Goal: Check status: Check status

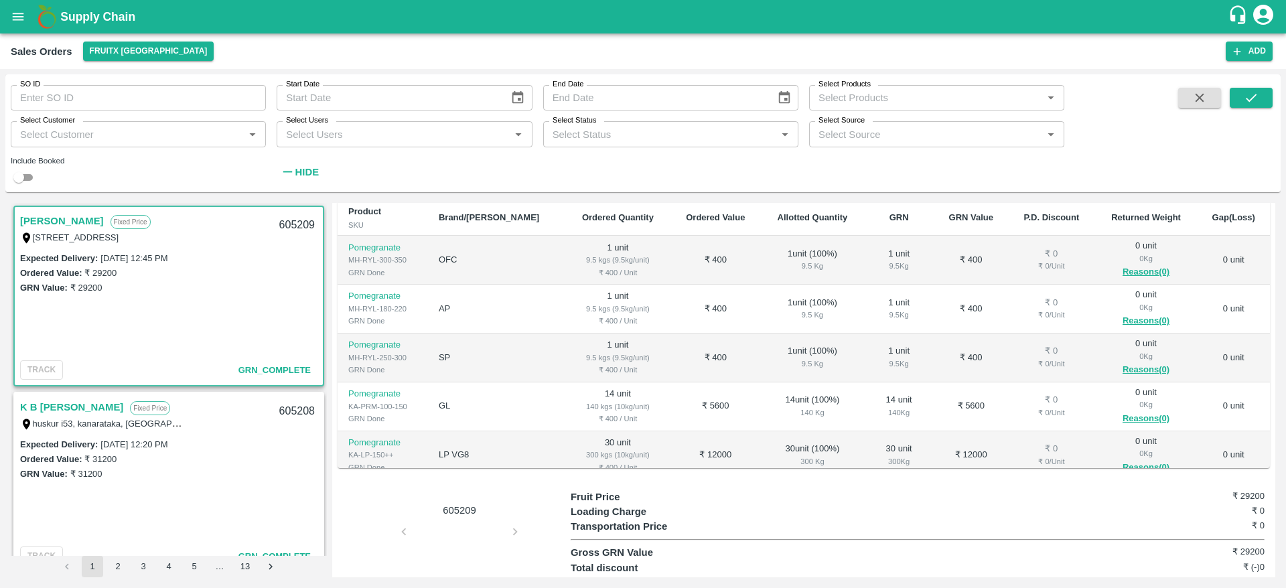
scroll to position [182, 0]
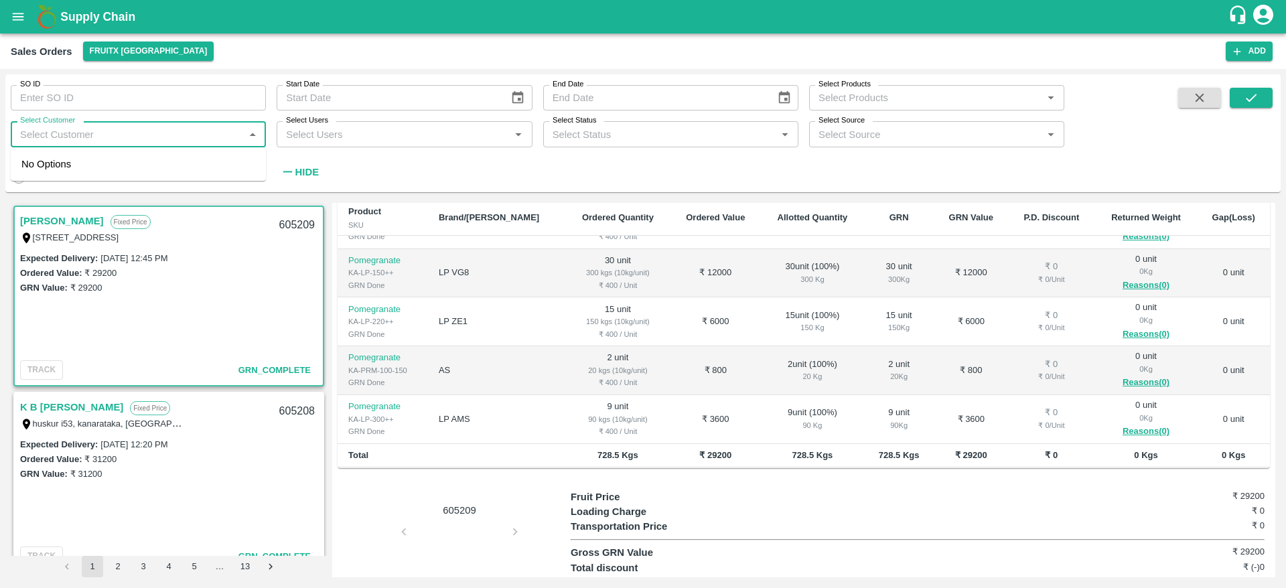
click at [93, 139] on input "Select Customer" at bounding box center [127, 133] width 225 height 17
type input "D"
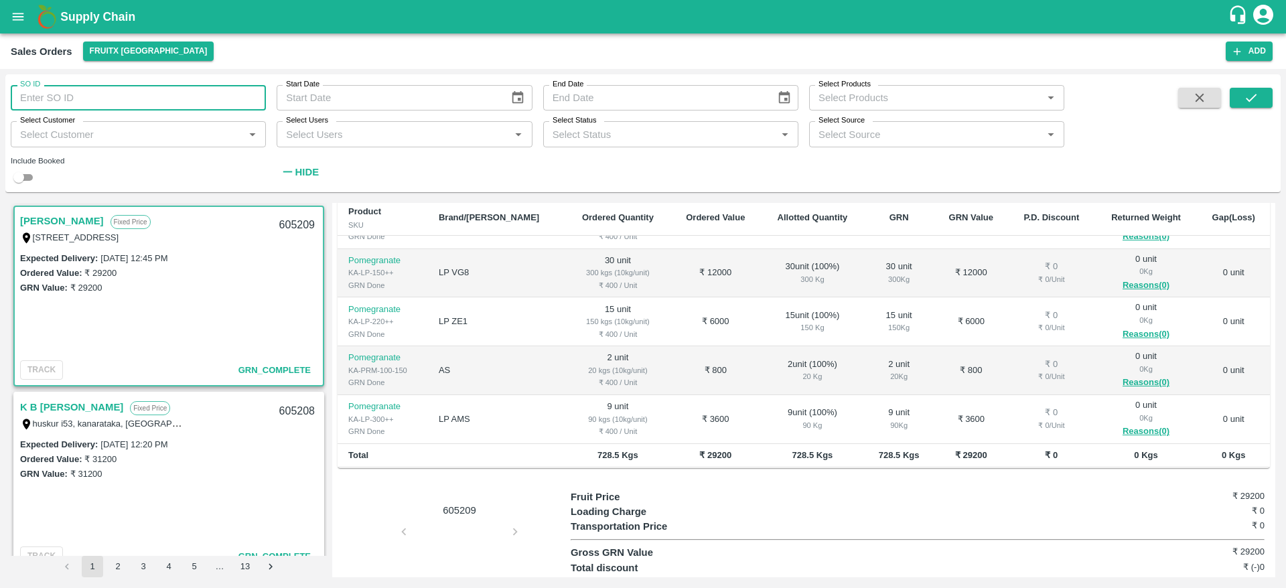
click at [163, 101] on input "SO ID" at bounding box center [138, 97] width 255 height 25
paste input "604515"
type input "604515"
click at [1263, 92] on button "submit" at bounding box center [1251, 98] width 43 height 20
